Goal: Complete application form

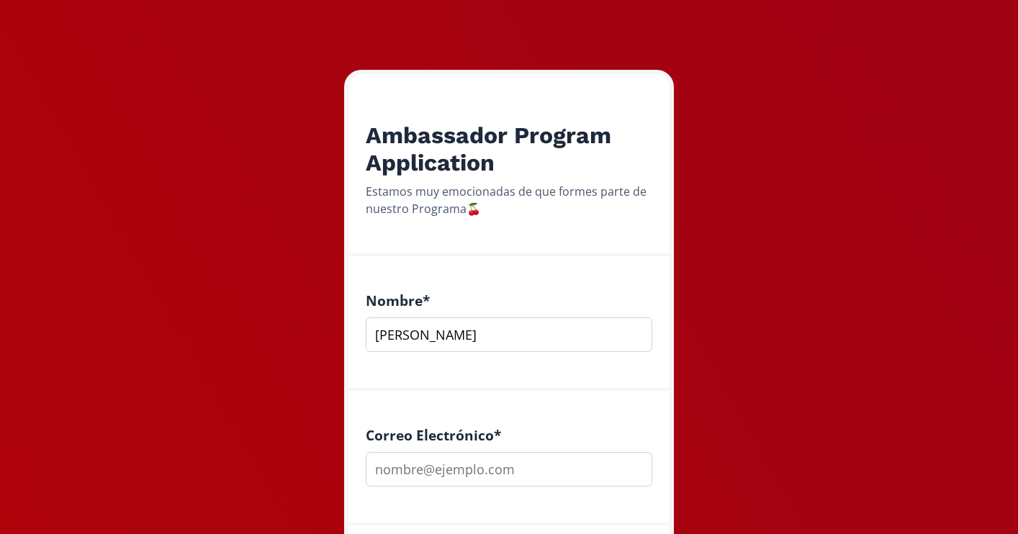
scroll to position [205, 0]
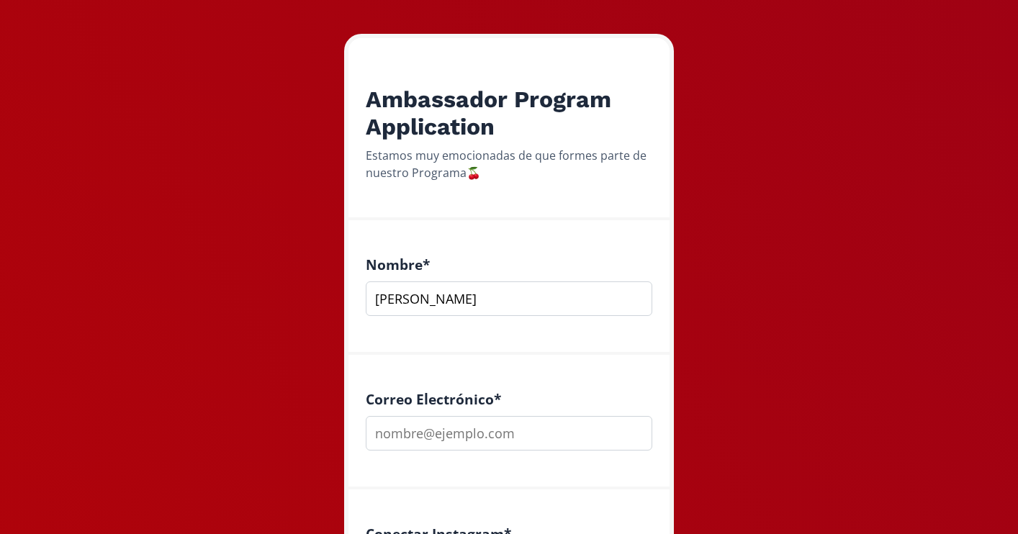
type input "[PERSON_NAME]"
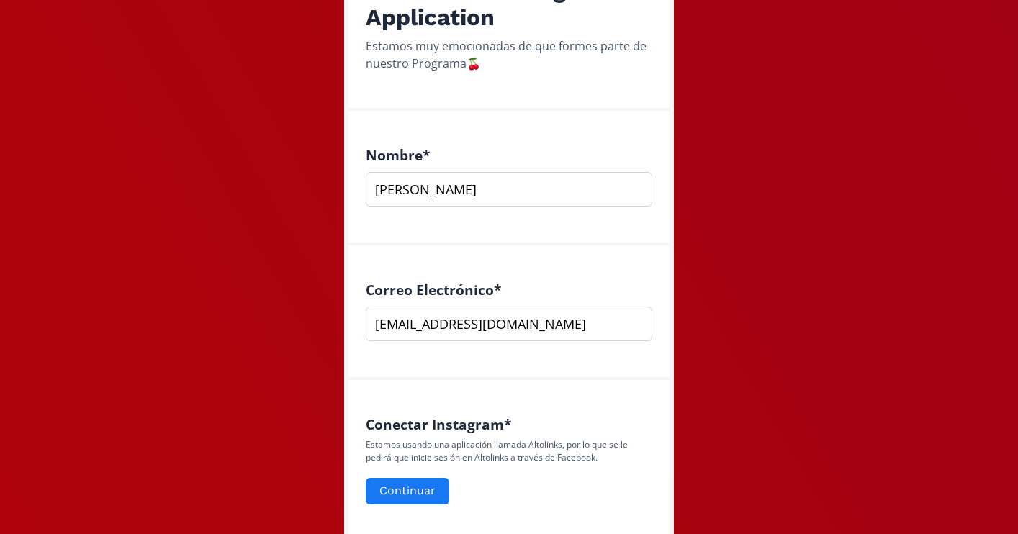
scroll to position [388, 0]
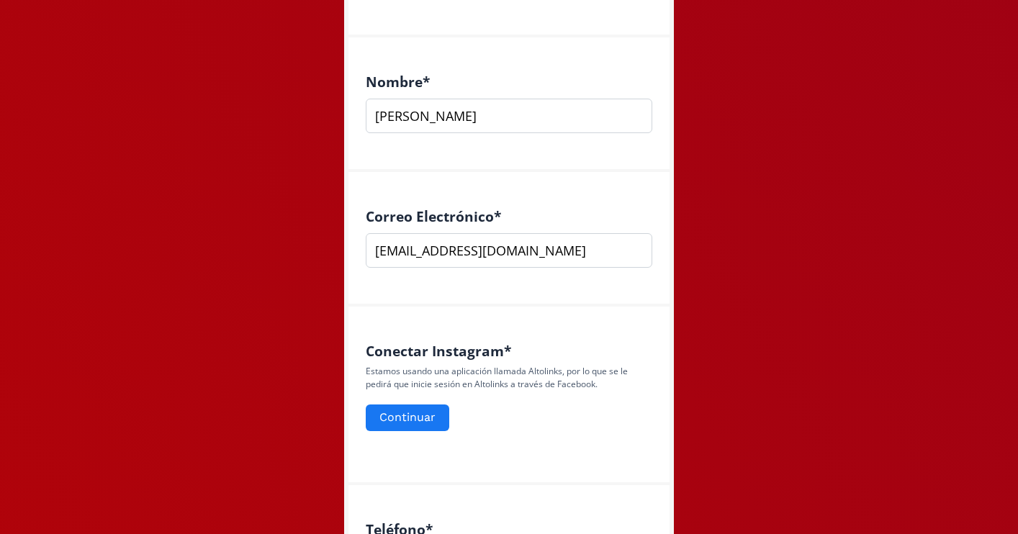
type input "[EMAIL_ADDRESS][DOMAIN_NAME]"
click at [424, 403] on form "Continuar" at bounding box center [509, 418] width 287 height 31
click at [424, 403] on button "Continuar" at bounding box center [408, 418] width 88 height 31
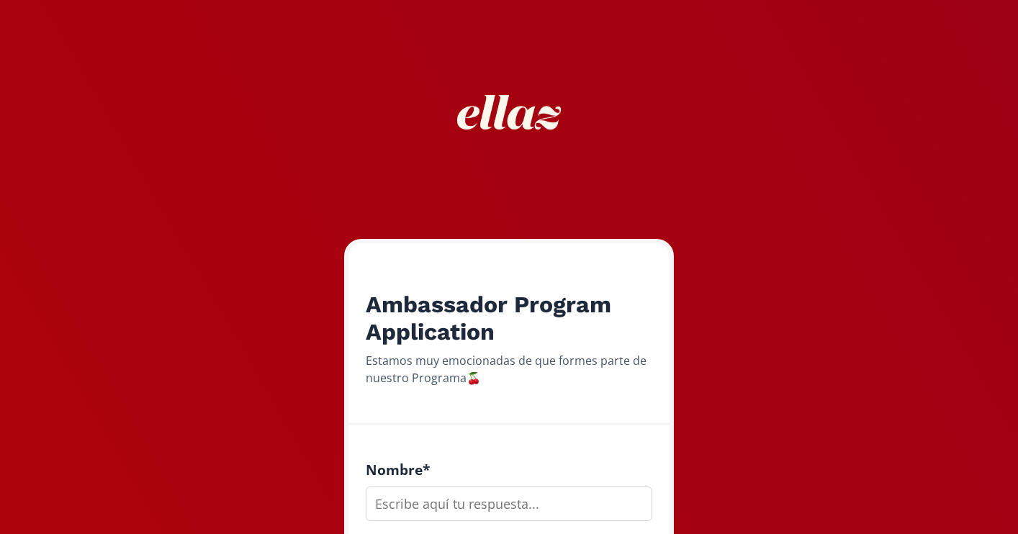
scroll to position [223, 0]
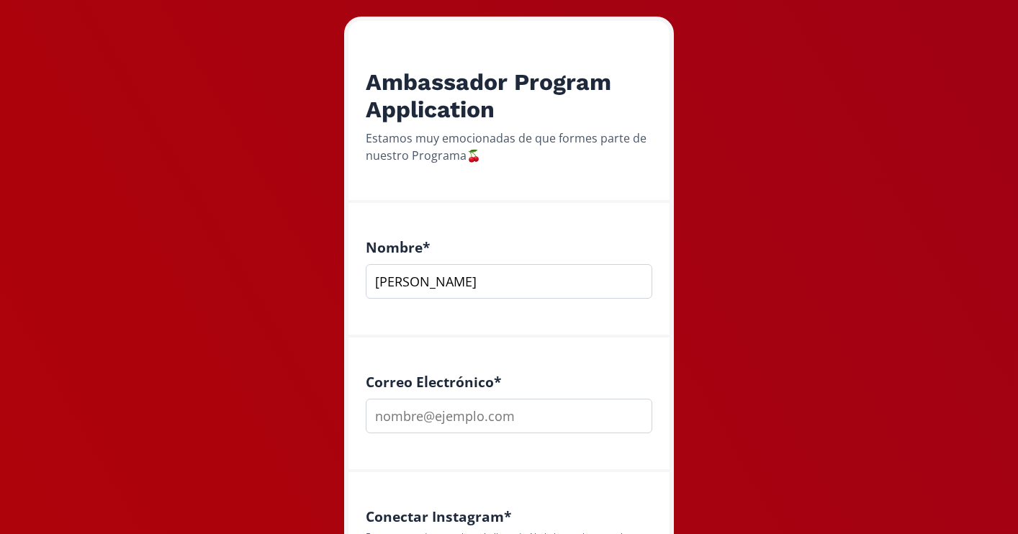
type input "[PERSON_NAME]"
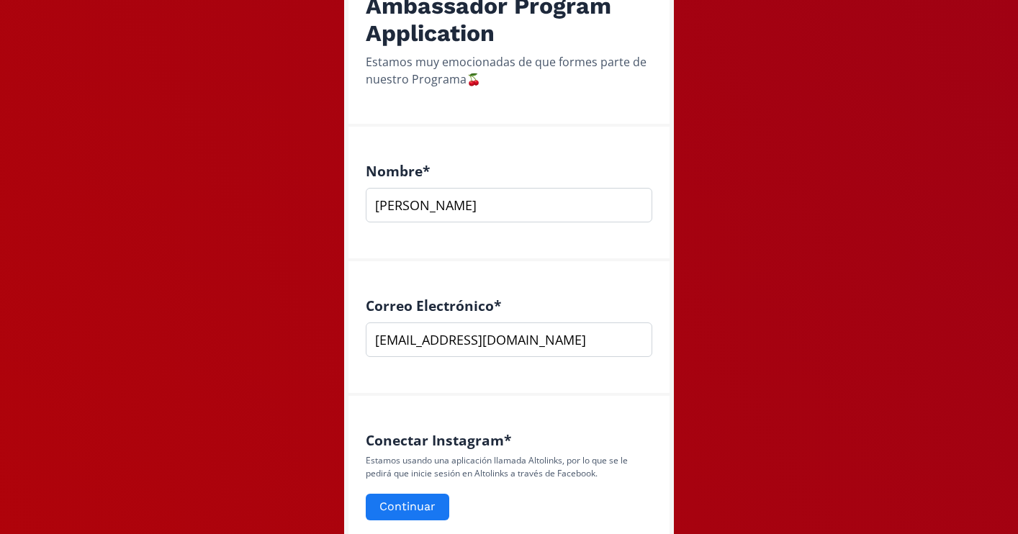
scroll to position [373, 0]
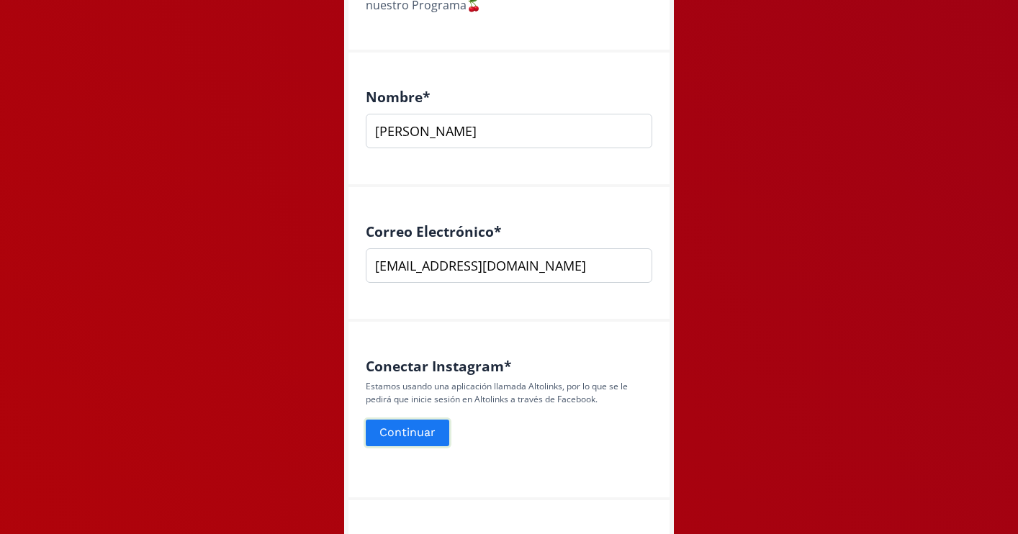
type input "[EMAIL_ADDRESS][DOMAIN_NAME]"
click at [390, 427] on button "Continuar" at bounding box center [408, 433] width 88 height 31
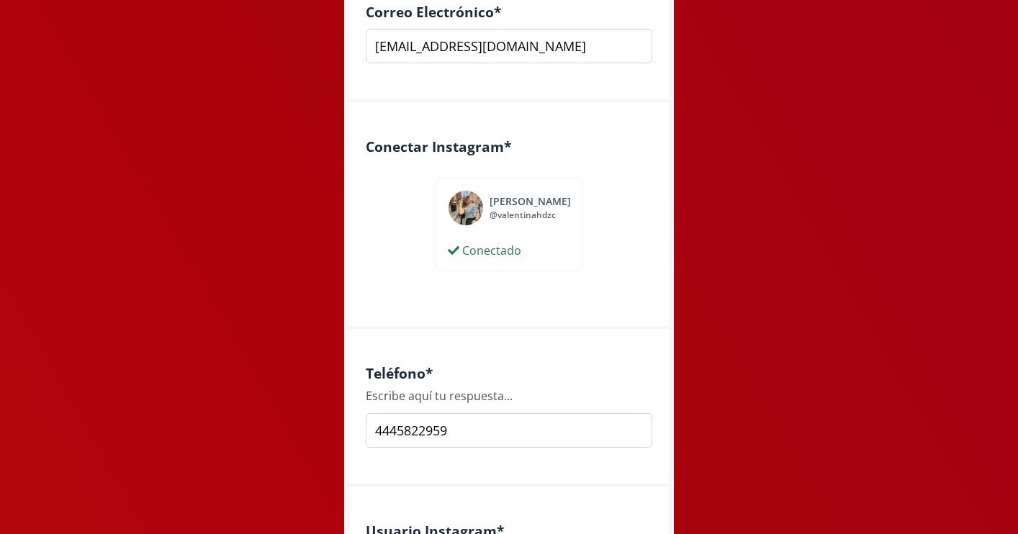
scroll to position [746, 0]
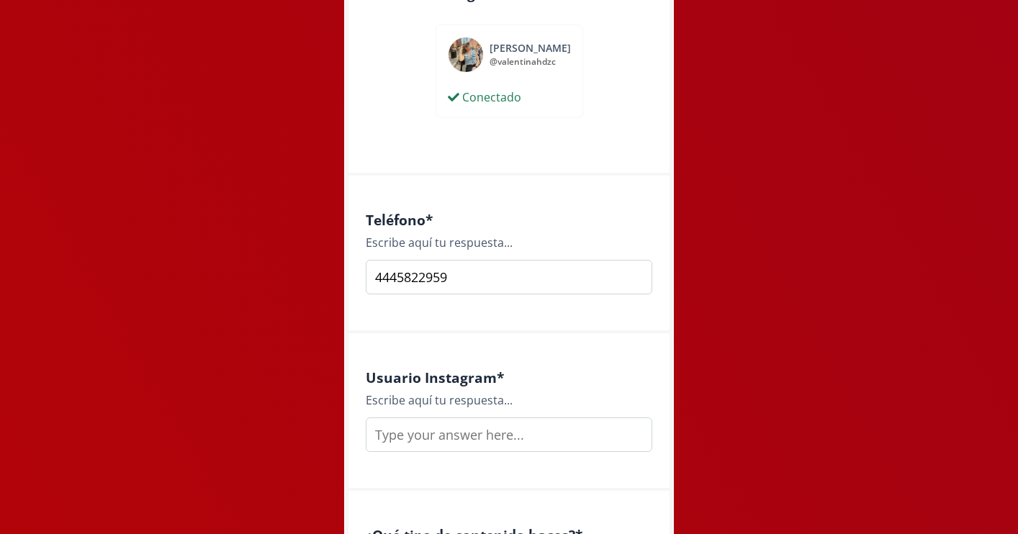
type input "4445822959"
click at [537, 430] on input "text" at bounding box center [509, 435] width 287 height 35
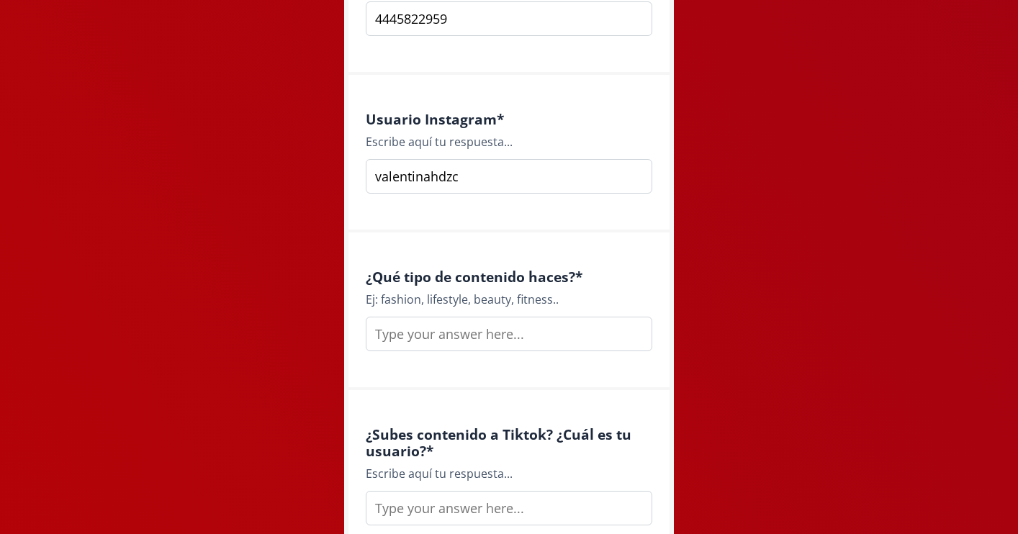
scroll to position [1065, 0]
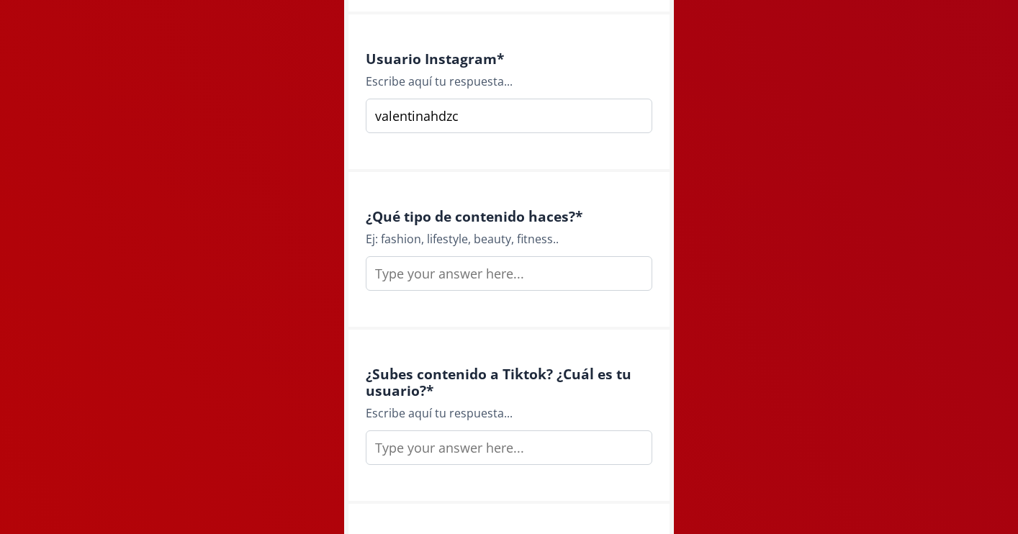
type input "valentinahdzc"
click at [521, 271] on input "text" at bounding box center [509, 273] width 287 height 35
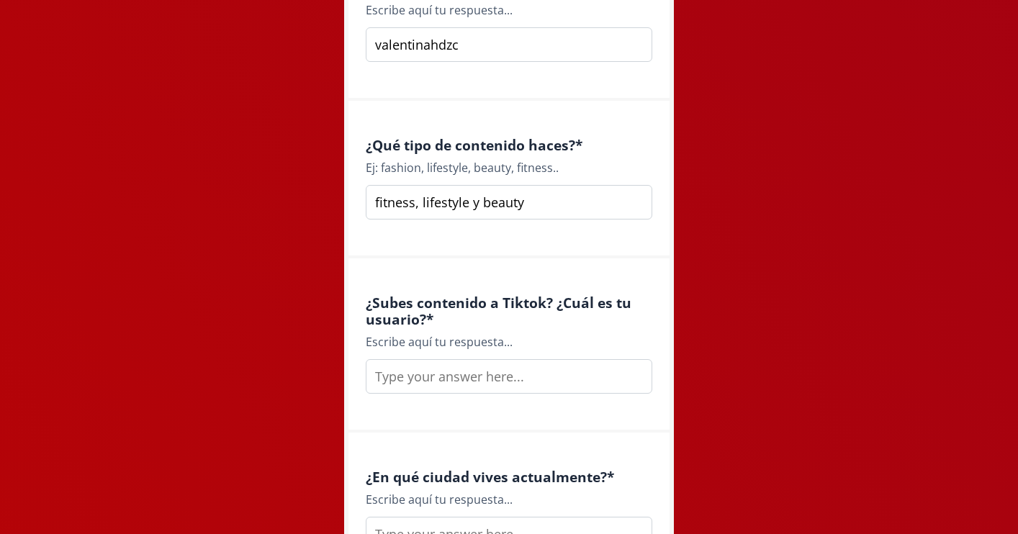
scroll to position [1163, 0]
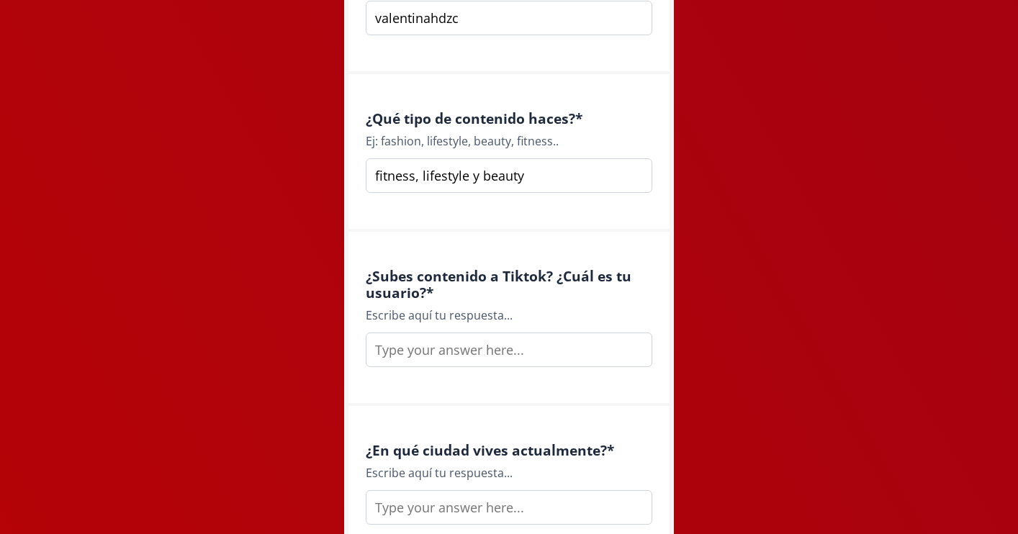
type input "fitness, lifestyle y beauty"
click at [519, 338] on input "text" at bounding box center [509, 350] width 287 height 35
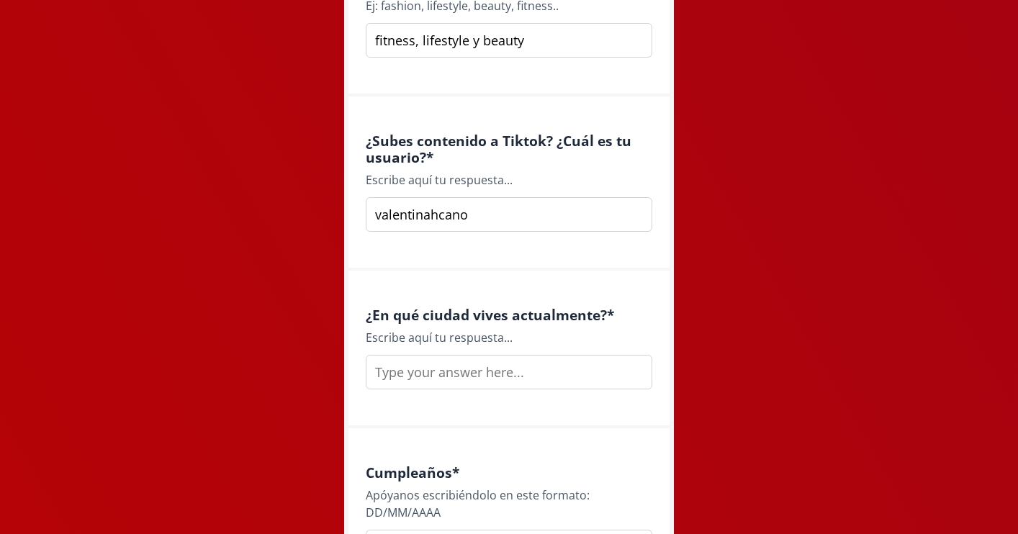
scroll to position [1309, 0]
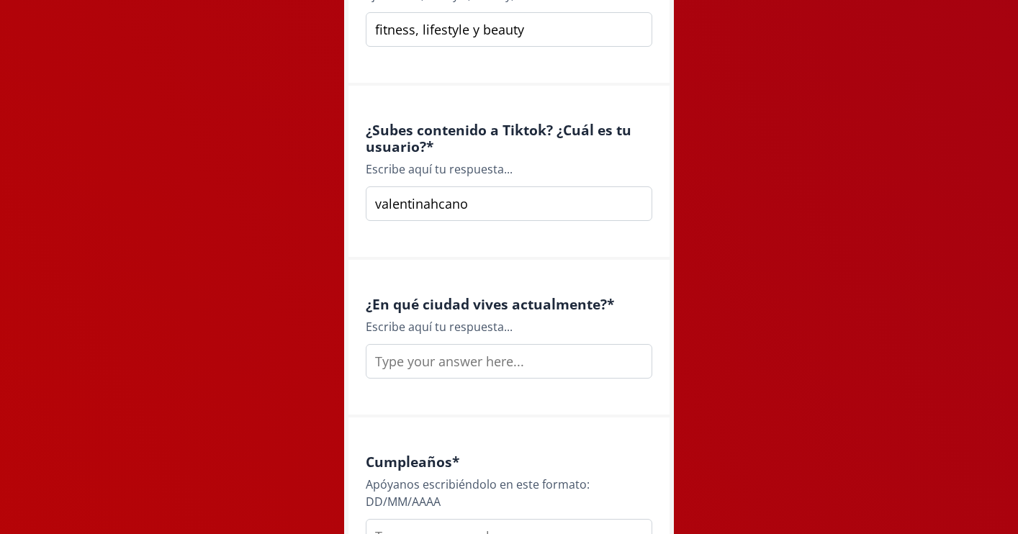
type input "valentinahcano"
type input "s"
type input "A"
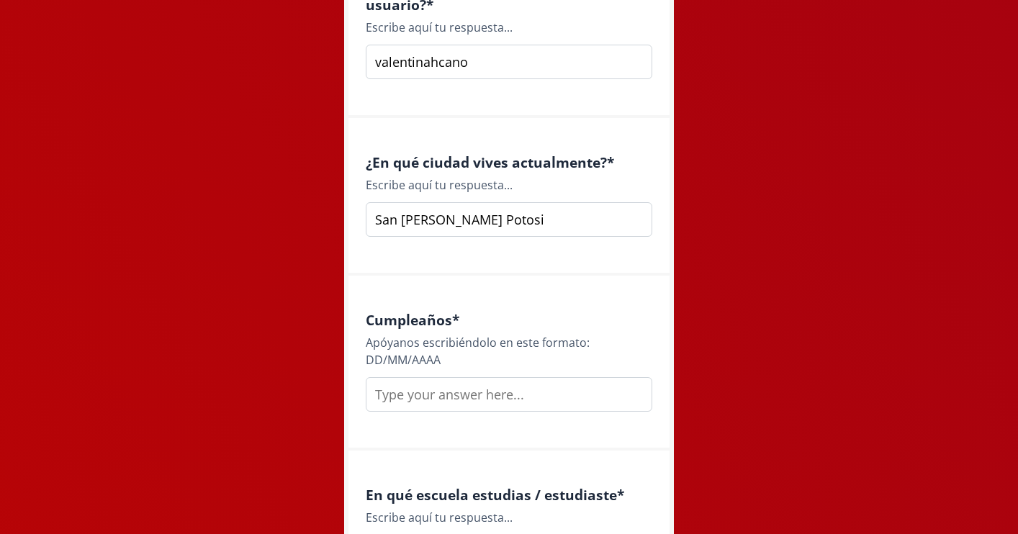
scroll to position [1482, 0]
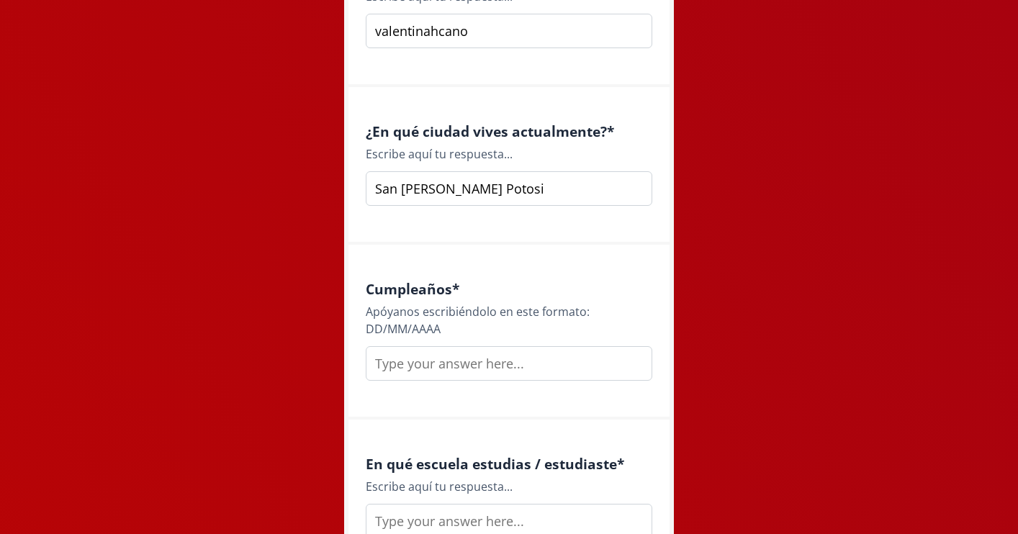
type input "San [PERSON_NAME] Potosi"
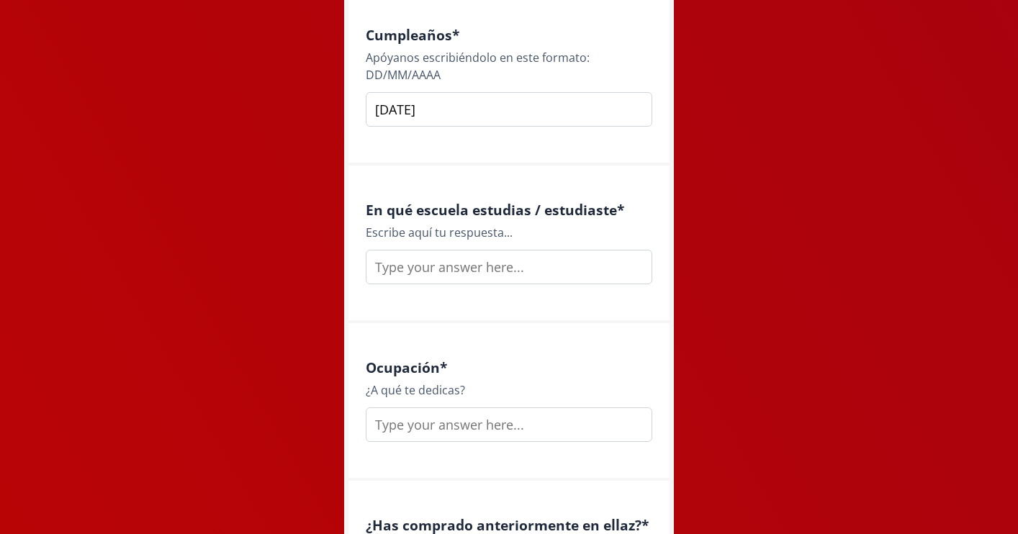
scroll to position [1846, 0]
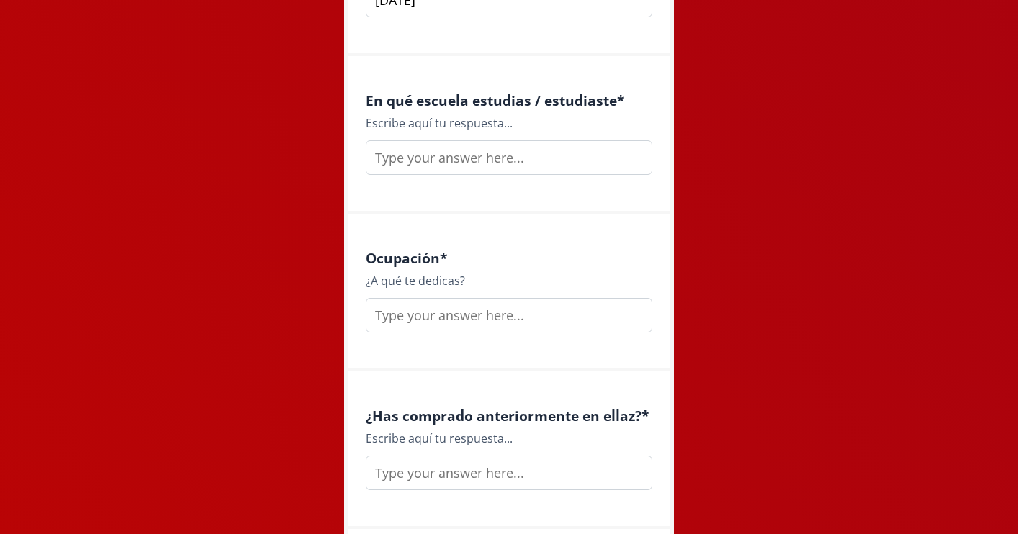
type input "[DATE]"
click at [547, 146] on input "text" at bounding box center [509, 157] width 287 height 35
type input "[GEOGRAPHIC_DATA]"
click at [524, 310] on input "text" at bounding box center [509, 315] width 287 height 35
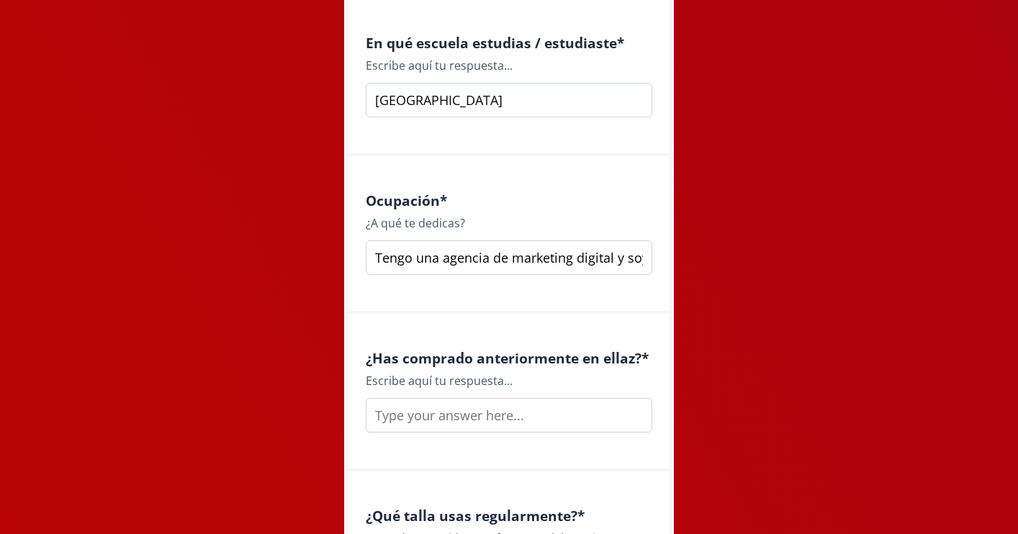
type input "Tengo una agencia de marketing digital y soy maquinista profesional"
click at [523, 406] on input "text" at bounding box center [509, 415] width 287 height 35
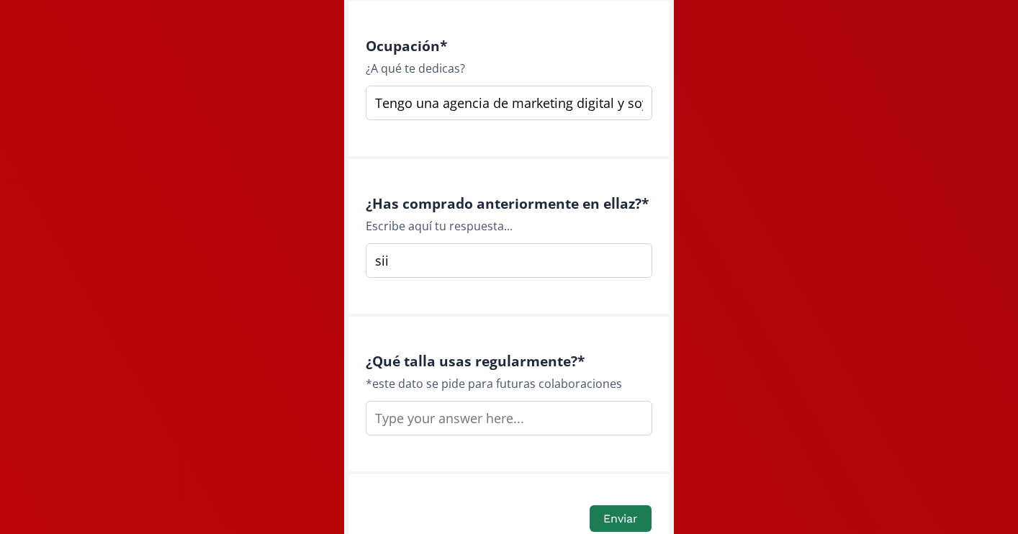
scroll to position [2060, 0]
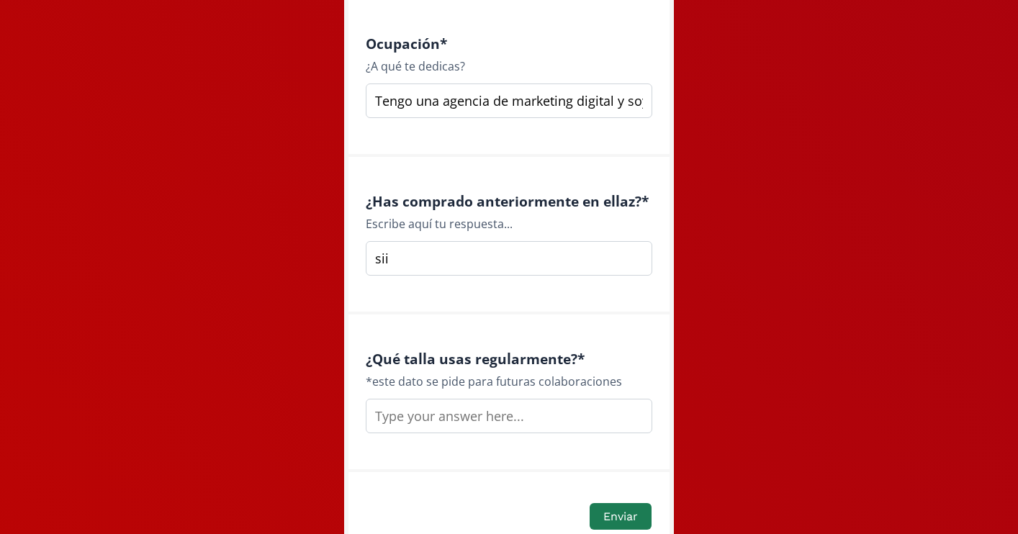
type input "sii"
click at [511, 411] on input "text" at bounding box center [509, 416] width 287 height 35
type input "M"
click at [383, 408] on input "s o M" at bounding box center [509, 416] width 287 height 35
drag, startPoint x: 393, startPoint y: 405, endPoint x: 350, endPoint y: 405, distance: 43.2
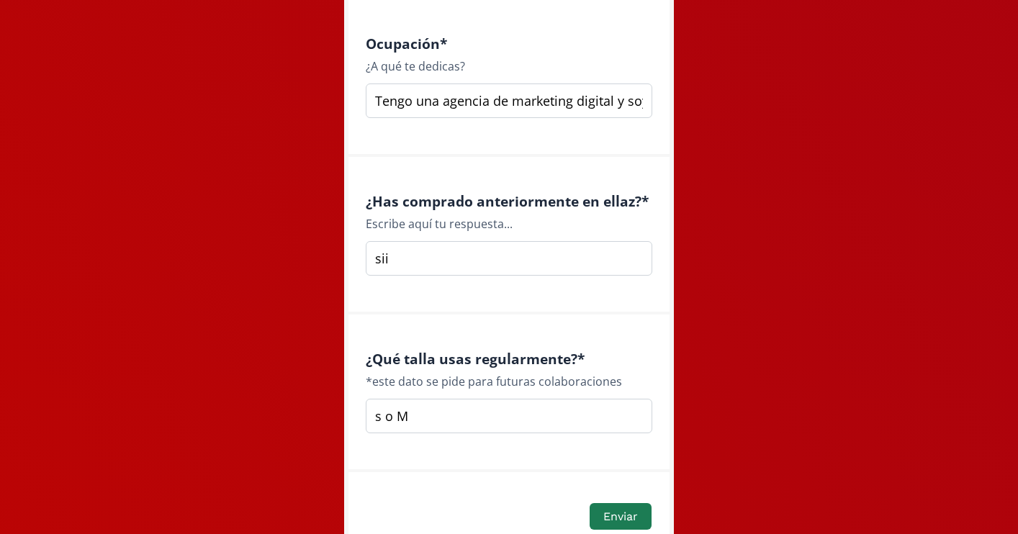
click at [351, 405] on div "¿Qué talla usas regularmente? * *este dato se pide para futuras colaboraciones …" at bounding box center [509, 394] width 321 height 158
click at [379, 408] on input "M" at bounding box center [509, 416] width 287 height 35
type input "M"
click at [614, 507] on button "Enviar" at bounding box center [621, 516] width 66 height 31
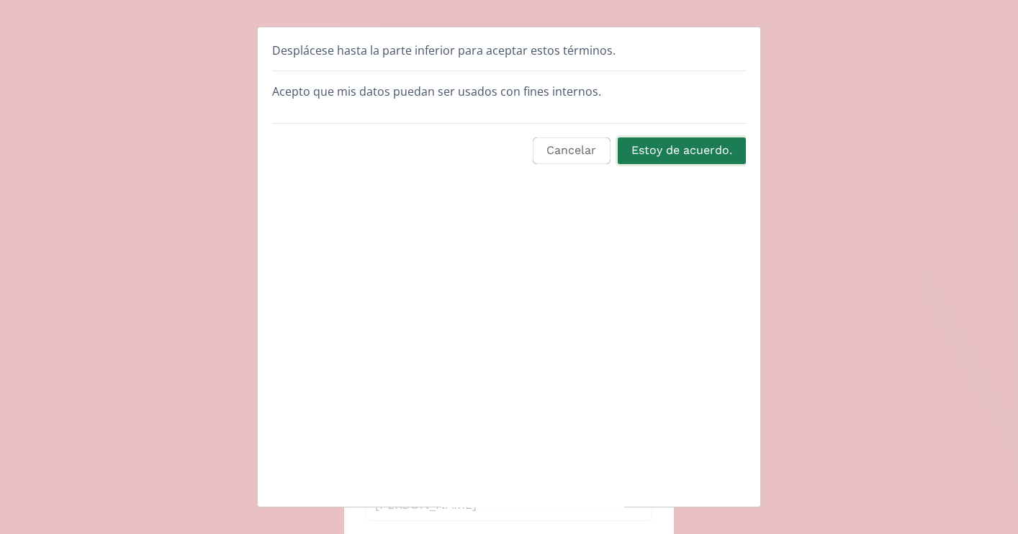
click at [679, 145] on button "Estoy de acuerdo." at bounding box center [682, 150] width 133 height 31
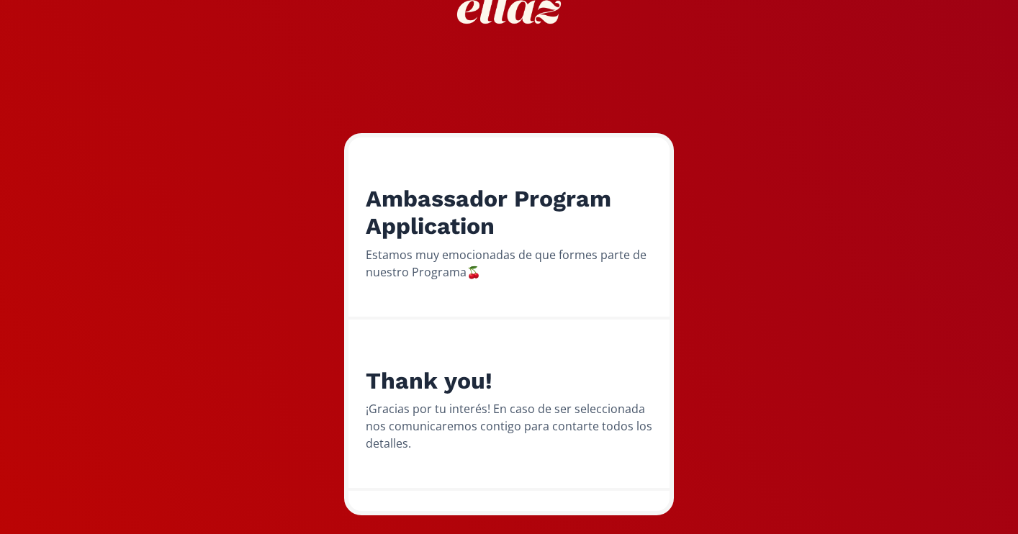
scroll to position [105, 0]
